Goal: Find specific page/section: Find specific page/section

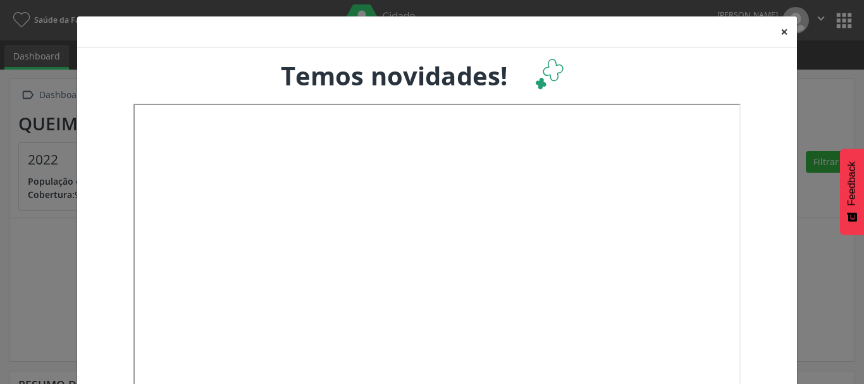
click at [780, 31] on button "×" at bounding box center [784, 31] width 25 height 31
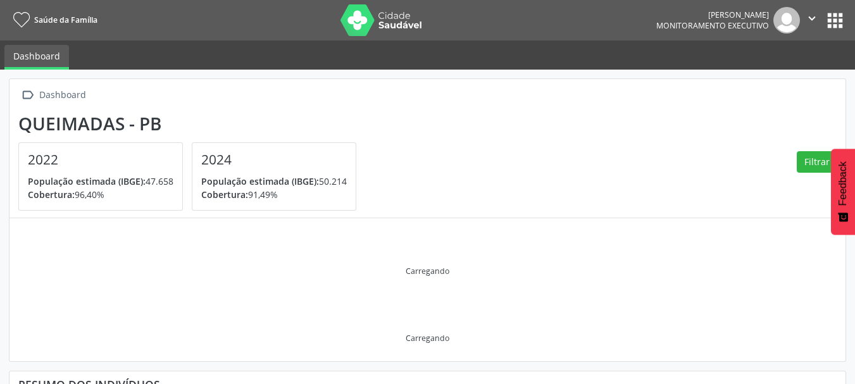
click at [834, 15] on button "apps" at bounding box center [835, 20] width 22 height 22
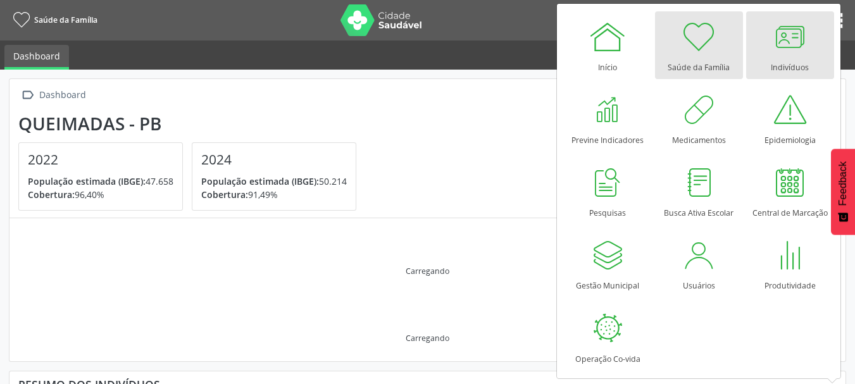
click at [775, 47] on div at bounding box center [789, 37] width 38 height 38
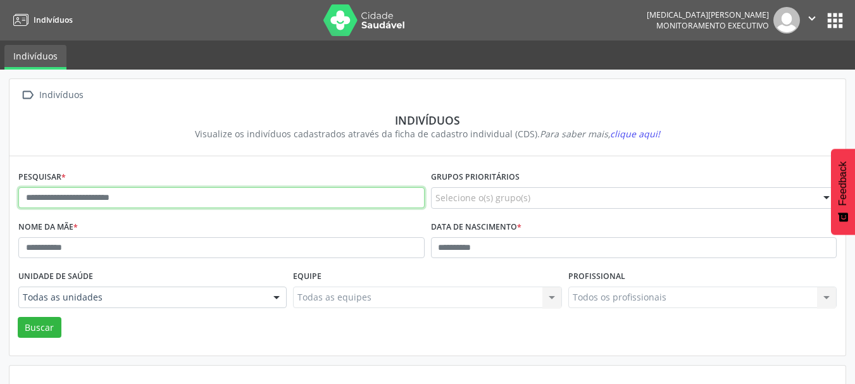
click at [117, 192] on input "text" at bounding box center [221, 198] width 406 height 22
type input "**********"
click at [18, 317] on button "Buscar" at bounding box center [40, 328] width 44 height 22
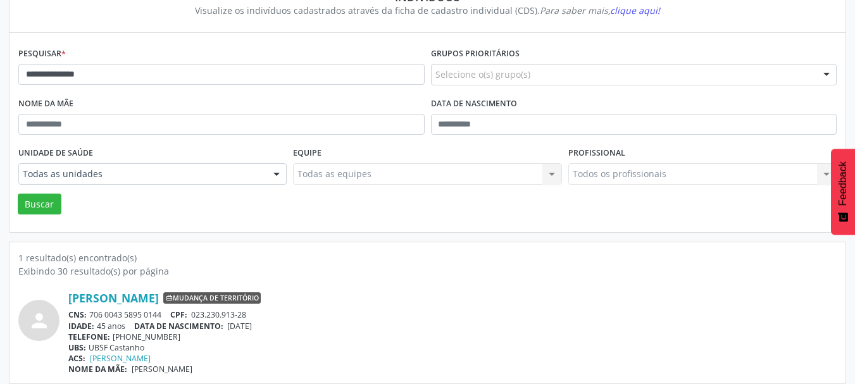
scroll to position [132, 0]
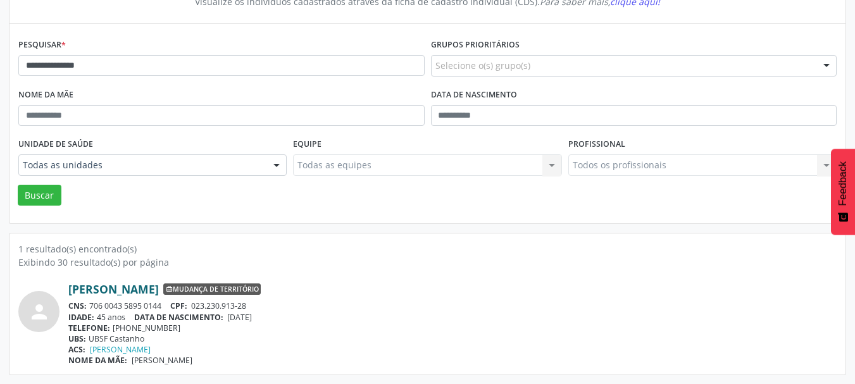
click at [132, 285] on link "[PERSON_NAME]" at bounding box center [113, 289] width 90 height 14
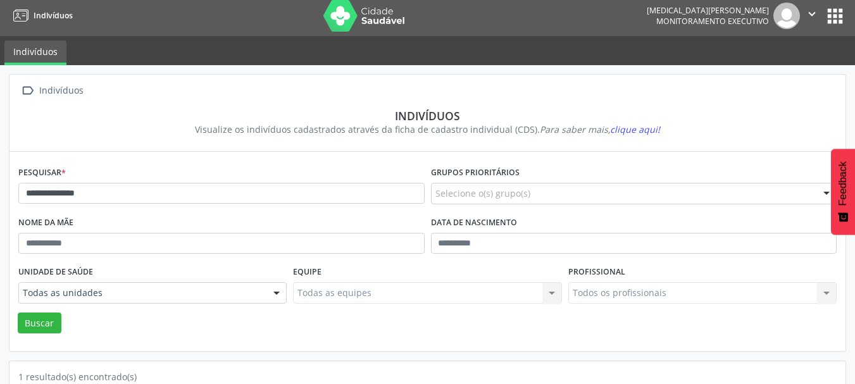
scroll to position [0, 0]
